Goal: Task Accomplishment & Management: Use online tool/utility

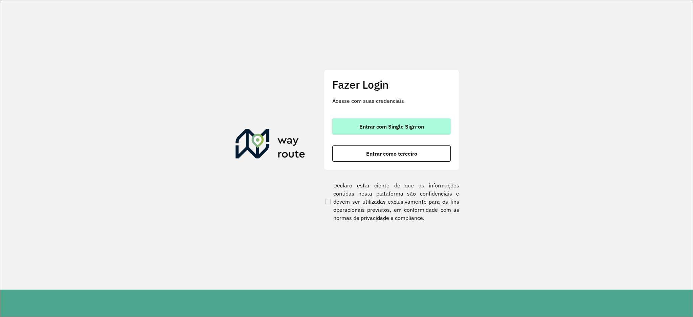
click at [374, 126] on span "Entrar com Single Sign-on" at bounding box center [391, 126] width 65 height 5
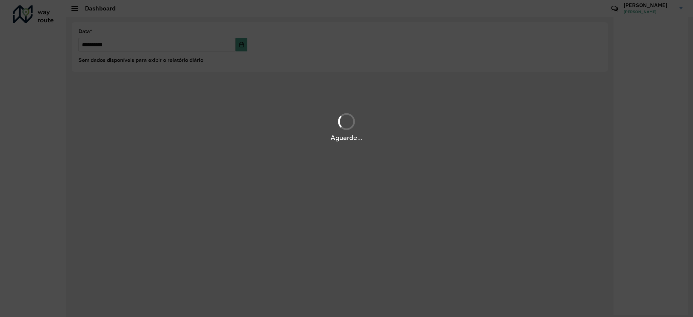
click at [331, 61] on div "Aguarde..." at bounding box center [346, 158] width 693 height 317
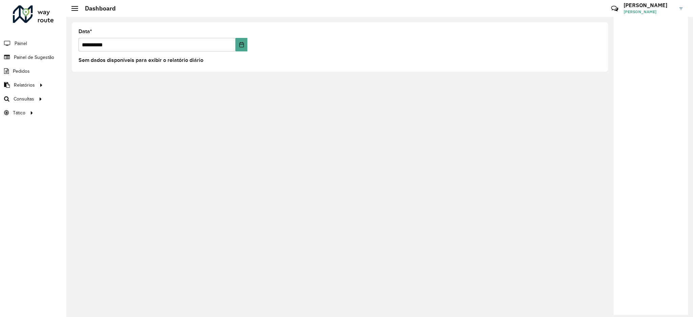
click at [39, 46] on li "Painel" at bounding box center [33, 43] width 66 height 14
click at [37, 57] on span "Painel de Sugestão" at bounding box center [35, 57] width 42 height 7
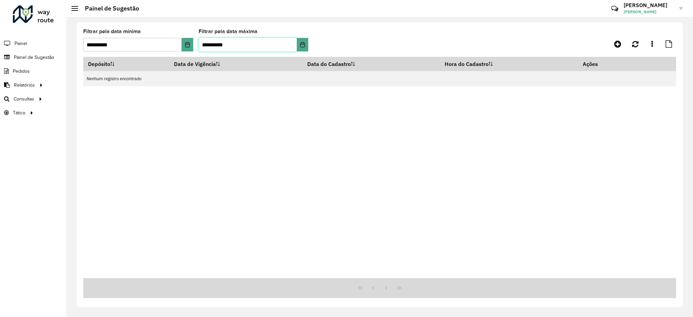
click at [221, 42] on input "**********" at bounding box center [248, 45] width 98 height 14
click at [307, 44] on button "Choose Date" at bounding box center [303, 45] width 12 height 14
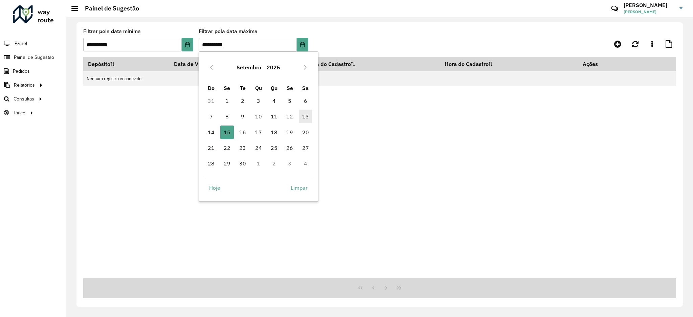
click at [305, 117] on span "13" at bounding box center [306, 117] width 14 height 14
type input "**********"
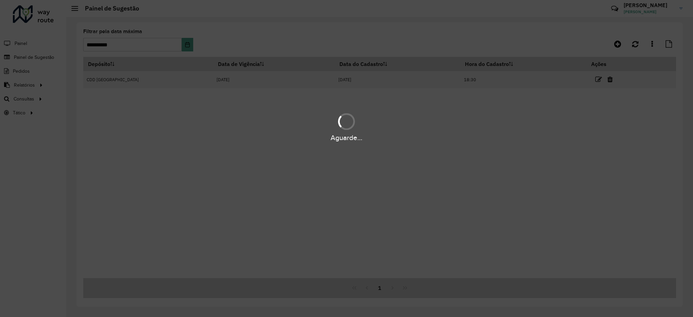
click at [570, 70] on div "Aguarde..." at bounding box center [346, 158] width 693 height 317
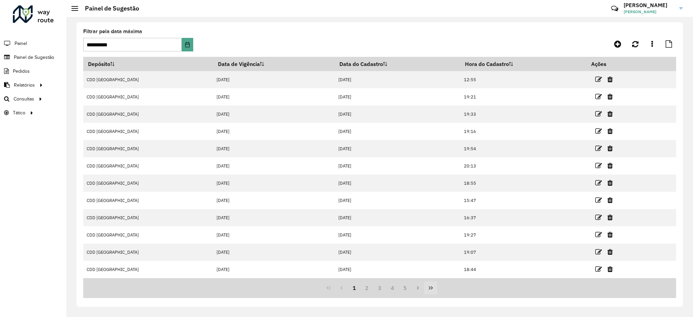
click at [429, 289] on icon "Last Page" at bounding box center [431, 287] width 4 height 3
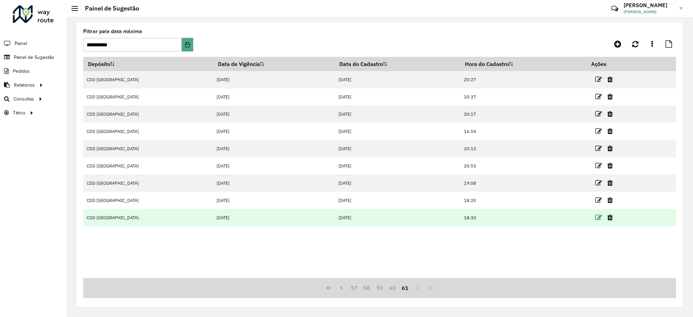
click at [595, 218] on icon at bounding box center [598, 217] width 7 height 7
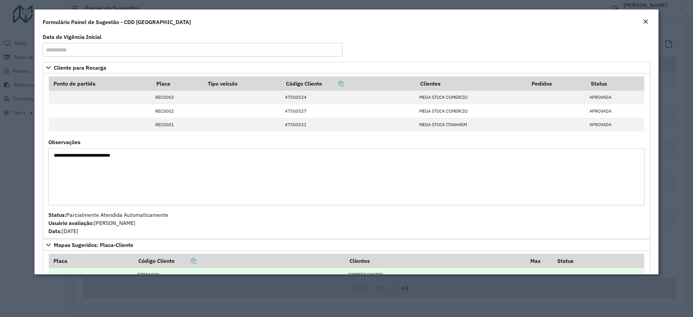
scroll to position [131, 0]
